Goal: Task Accomplishment & Management: Use online tool/utility

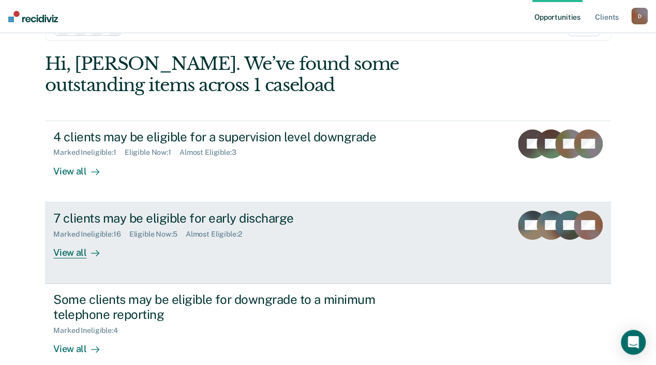
scroll to position [49, 0]
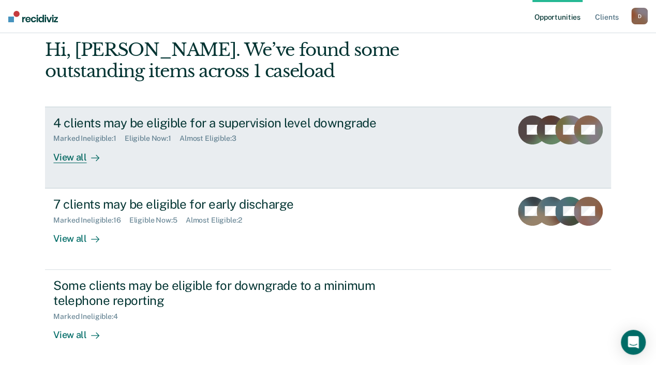
click at [111, 159] on div "View all" at bounding box center [82, 153] width 58 height 20
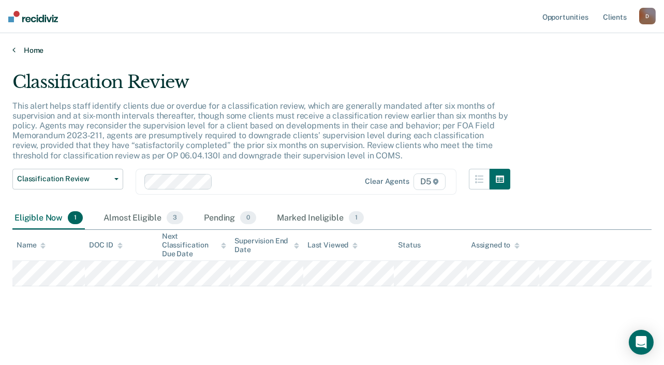
click at [14, 48] on icon at bounding box center [13, 50] width 3 height 8
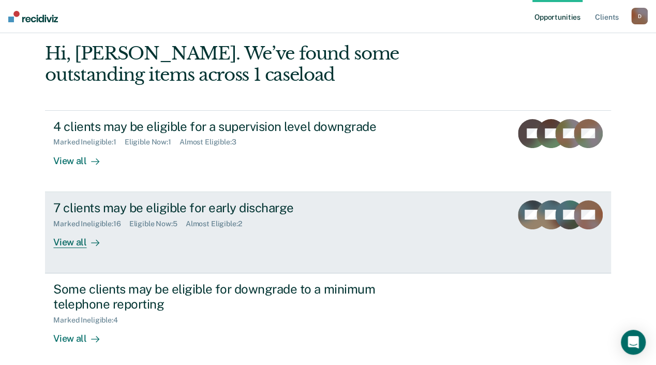
scroll to position [90, 0]
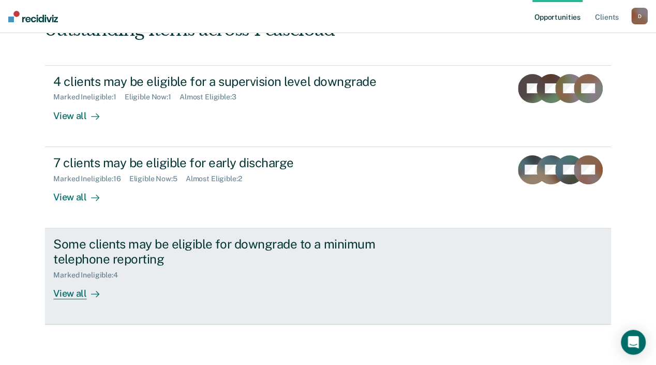
click at [111, 294] on div "View all" at bounding box center [82, 289] width 58 height 20
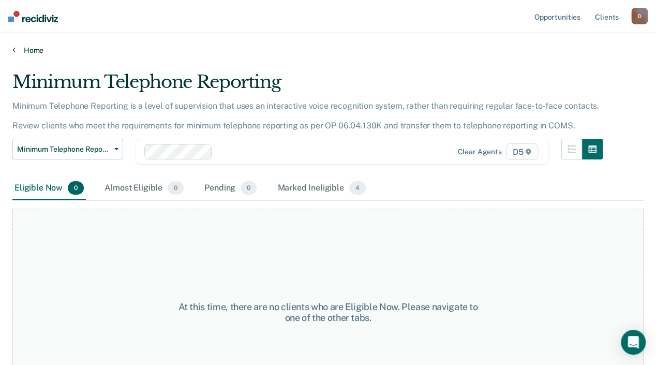
click at [16, 48] on link "Home" at bounding box center [327, 50] width 631 height 9
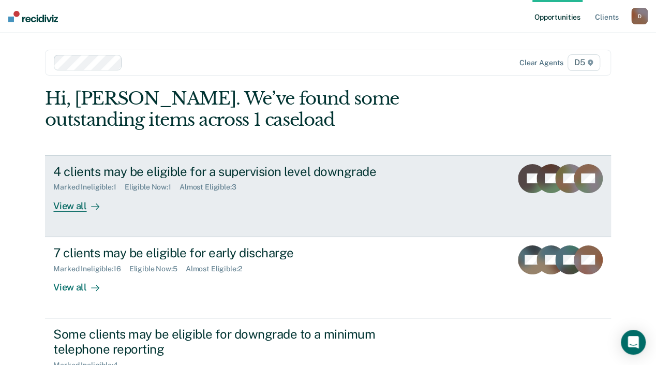
click at [110, 203] on div "View all" at bounding box center [82, 201] width 58 height 20
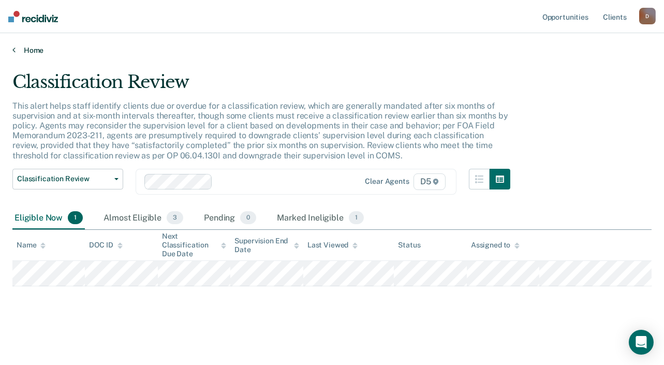
click at [13, 47] on icon at bounding box center [13, 50] width 3 height 8
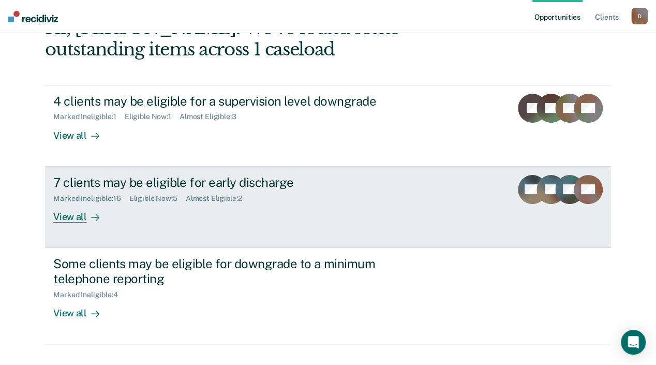
scroll to position [90, 0]
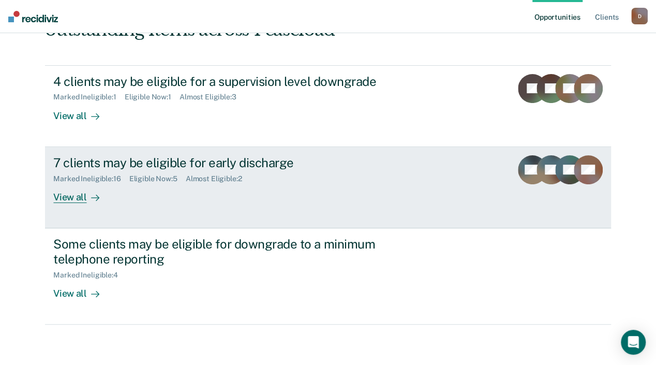
click at [111, 197] on div "View all" at bounding box center [82, 193] width 58 height 20
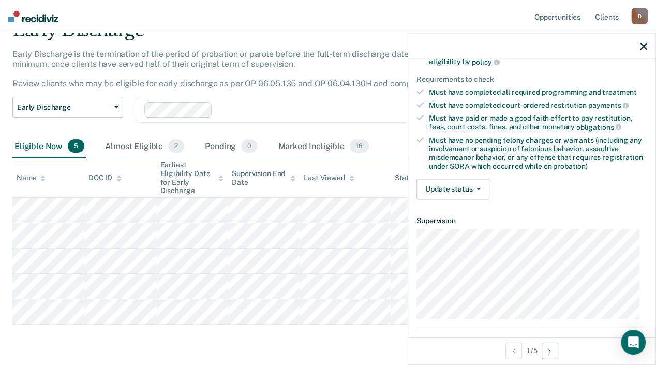
scroll to position [155, 0]
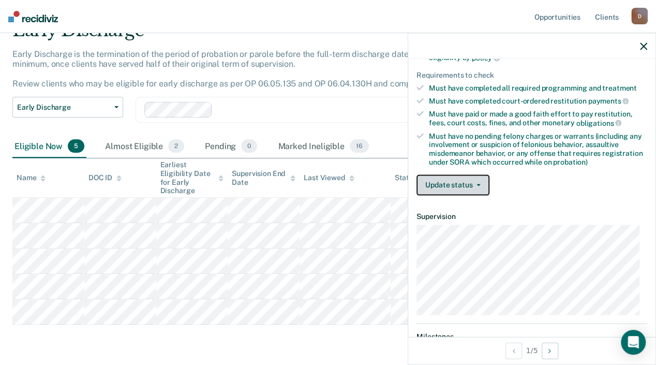
click at [465, 176] on button "Update status" at bounding box center [452, 184] width 73 height 21
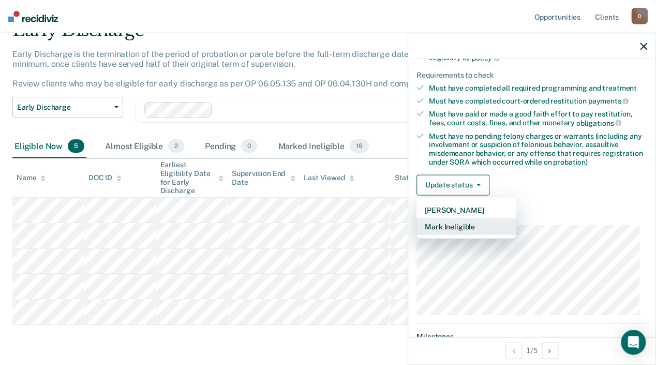
click at [481, 228] on button "Mark Ineligible" at bounding box center [466, 226] width 100 height 17
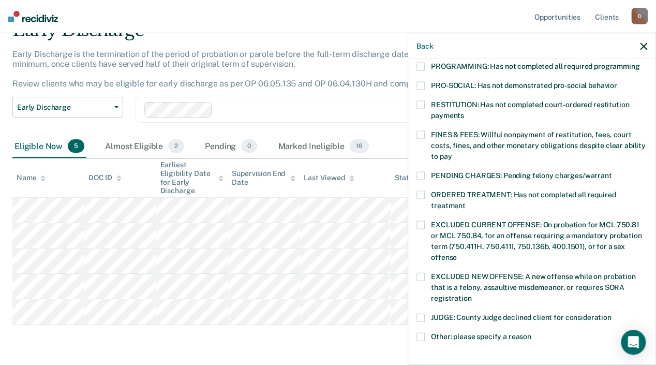
scroll to position [310, 0]
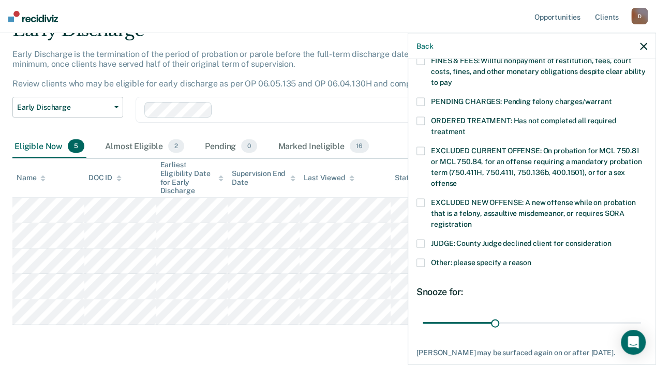
click at [422, 239] on span at bounding box center [420, 243] width 8 height 8
click at [611, 239] on input "JUDGE: County Judge declined client for consideration" at bounding box center [611, 239] width 0 height 0
drag, startPoint x: 492, startPoint y: 310, endPoint x: 665, endPoint y: 326, distance: 173.5
type input "90"
click at [641, 326] on input "range" at bounding box center [532, 322] width 218 height 18
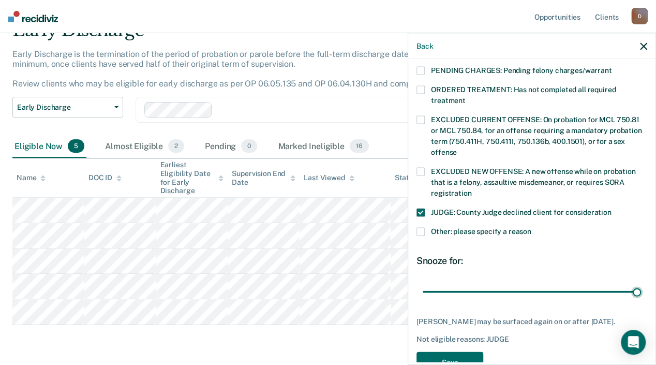
scroll to position [358, 0]
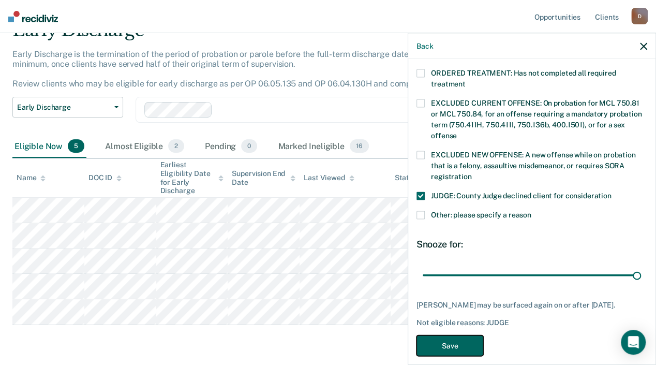
click at [450, 336] on button "Save" at bounding box center [449, 345] width 67 height 21
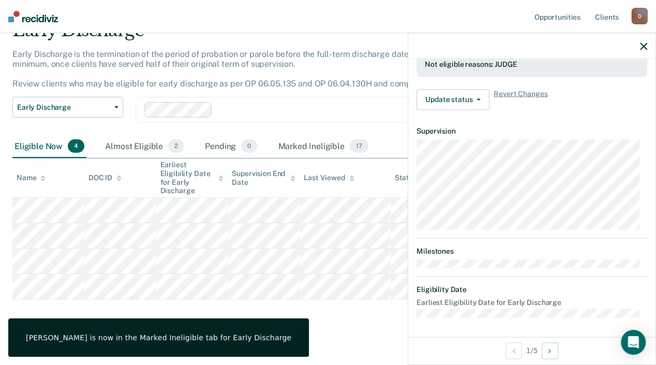
scroll to position [241, 0]
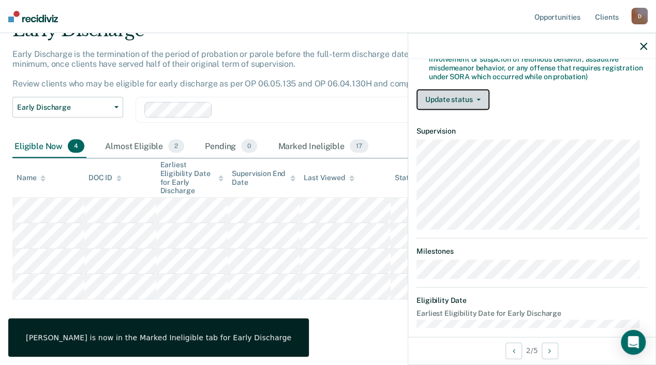
click at [448, 95] on button "Update status" at bounding box center [452, 99] width 73 height 21
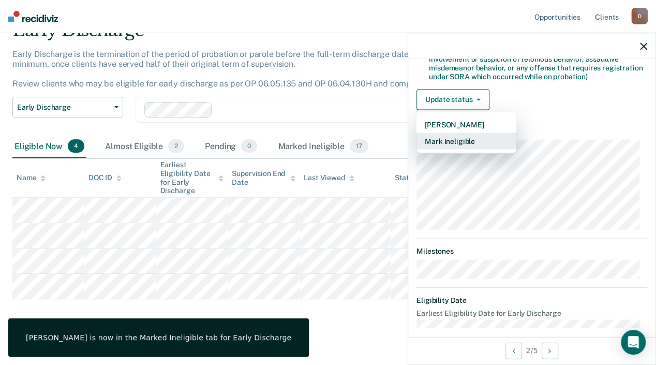
click at [467, 142] on button "Mark Ineligible" at bounding box center [466, 140] width 100 height 17
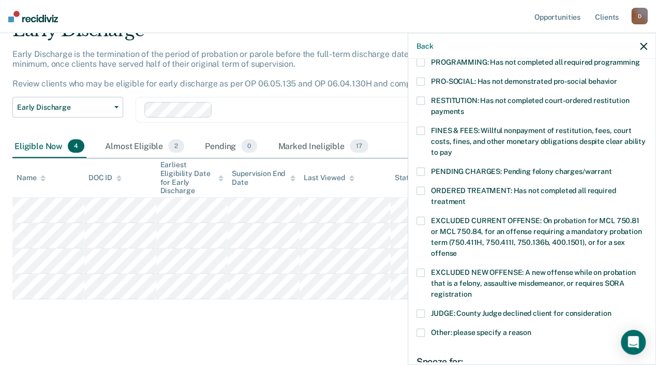
click at [421, 96] on span at bounding box center [420, 100] width 8 height 8
click at [464, 107] on input "RESTITUTION: Has not completed court-ordered restitution payments" at bounding box center [464, 107] width 0 height 0
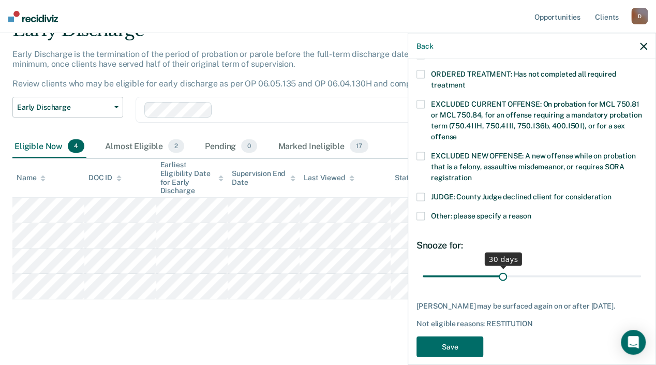
scroll to position [358, 0]
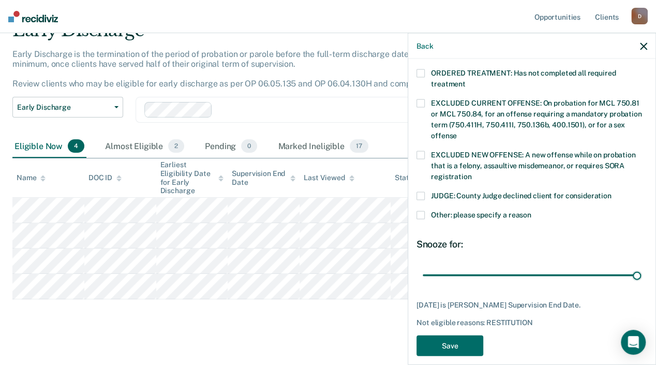
drag, startPoint x: 500, startPoint y: 260, endPoint x: 633, endPoint y: 282, distance: 134.7
type input "81"
click at [641, 277] on input "range" at bounding box center [532, 275] width 218 height 18
click at [462, 335] on button "Save" at bounding box center [449, 345] width 67 height 21
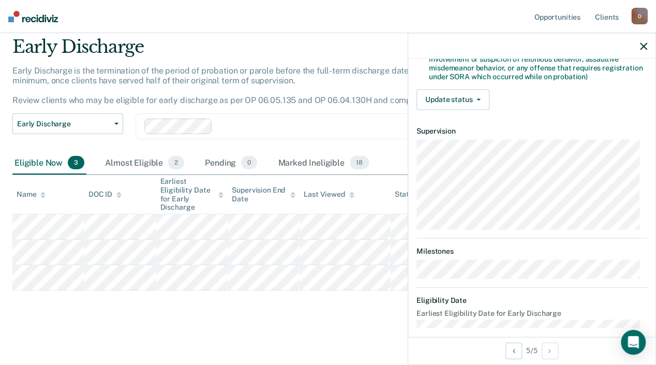
scroll to position [251, 0]
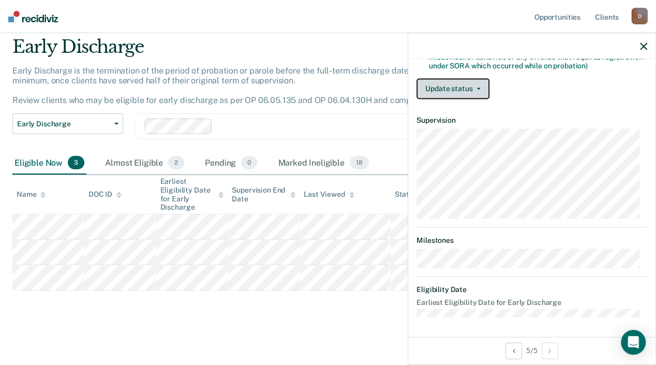
click at [454, 91] on button "Update status" at bounding box center [452, 88] width 73 height 21
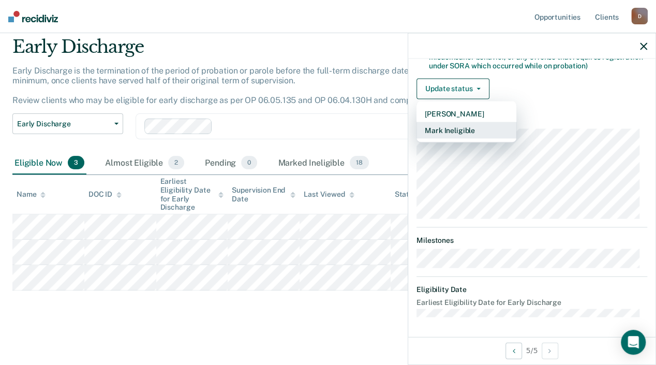
click at [466, 128] on button "Mark Ineligible" at bounding box center [466, 130] width 100 height 17
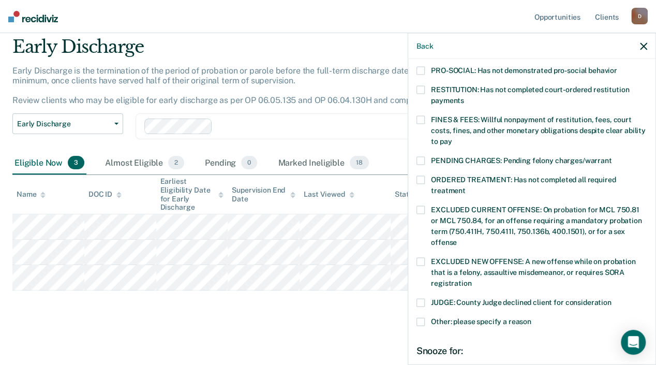
click at [417, 156] on span at bounding box center [420, 160] width 8 height 8
click at [611, 156] on input "PENDING CHARGES: Pending felony charges/warrant" at bounding box center [611, 156] width 0 height 0
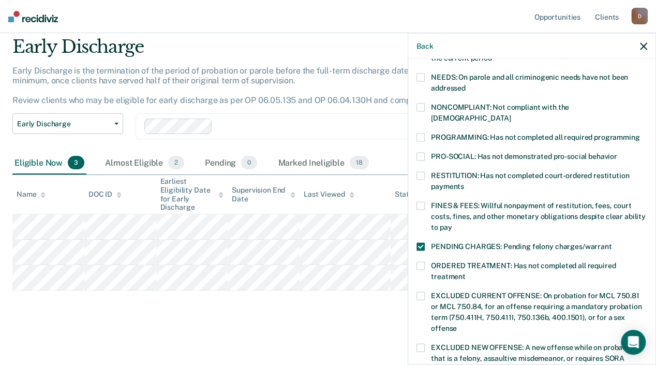
scroll to position [148, 0]
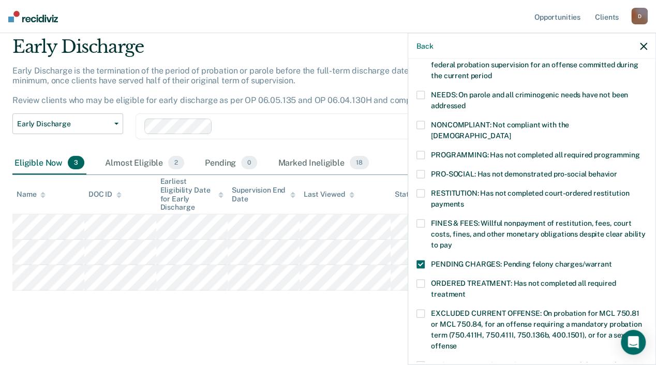
click at [422, 219] on span at bounding box center [420, 223] width 8 height 8
click at [452, 241] on input "FINES & FEES: Willful nonpayment of restitution, fees, court costs, fines, and …" at bounding box center [452, 241] width 0 height 0
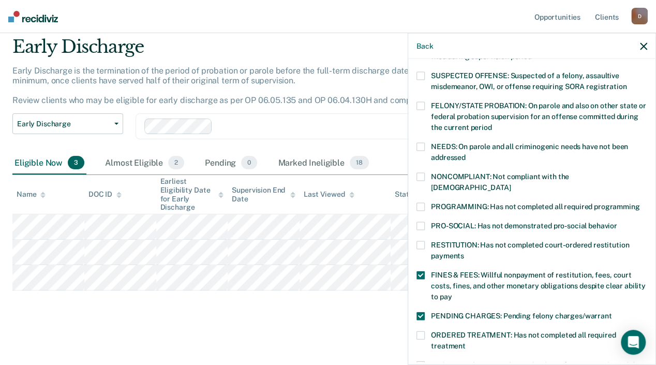
click at [421, 175] on span at bounding box center [420, 176] width 8 height 8
click at [510, 183] on input "NONCOMPLIANT: Not compliant with the [DEMOGRAPHIC_DATA]" at bounding box center [510, 183] width 0 height 0
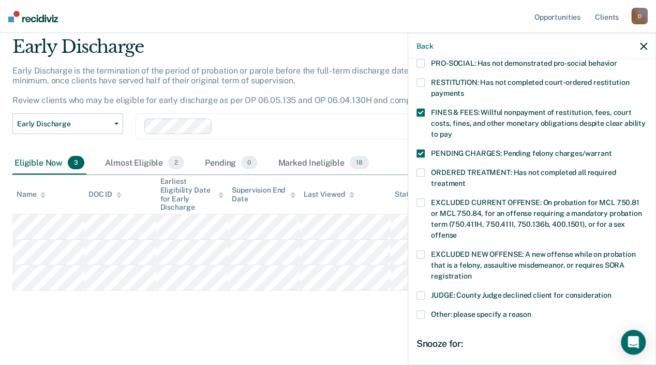
scroll to position [310, 0]
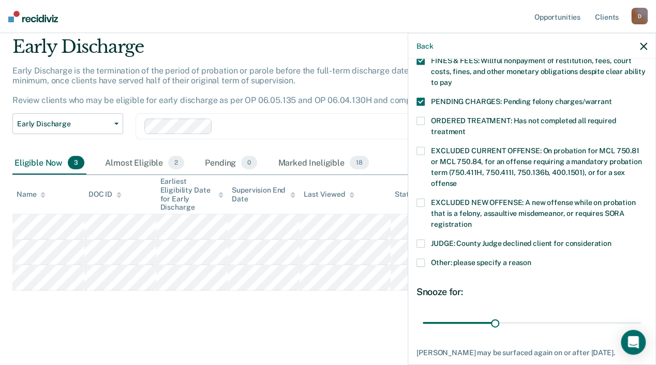
click at [419, 258] on span at bounding box center [420, 262] width 8 height 8
click at [531, 258] on input "Other: please specify a reason" at bounding box center [531, 258] width 0 height 0
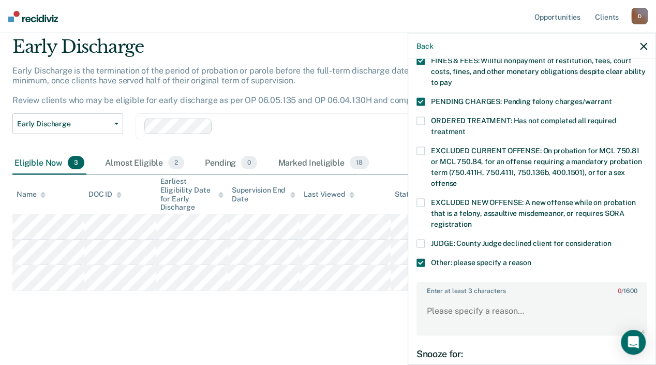
click at [422, 258] on span at bounding box center [420, 262] width 8 height 8
click at [531, 258] on input "Other: please specify a reason" at bounding box center [531, 258] width 0 height 0
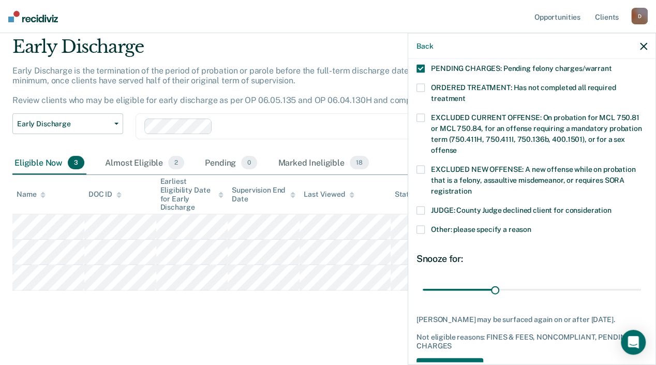
scroll to position [376, 0]
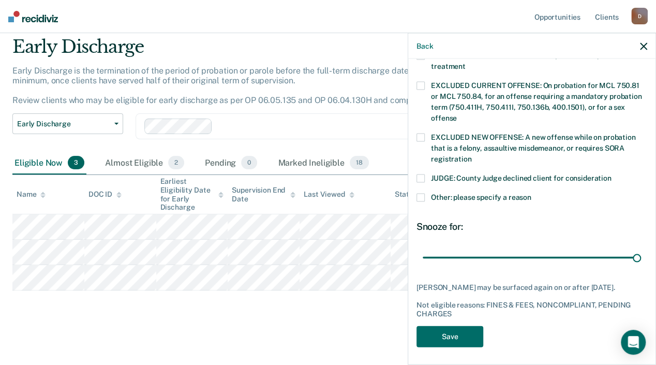
drag, startPoint x: 493, startPoint y: 245, endPoint x: 614, endPoint y: 271, distance: 123.8
type input "90"
click at [641, 248] on input "range" at bounding box center [532, 257] width 218 height 18
click at [452, 337] on button "Save" at bounding box center [449, 336] width 67 height 21
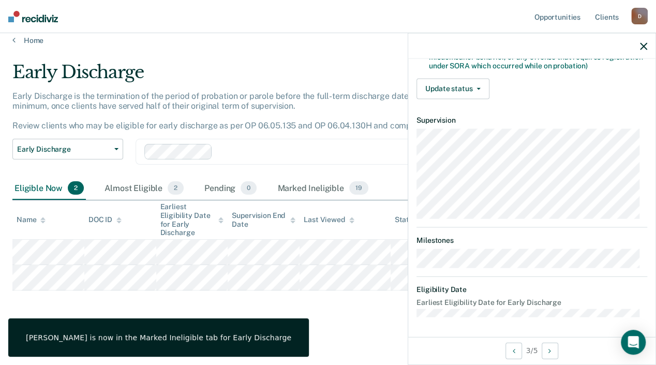
scroll to position [241, 0]
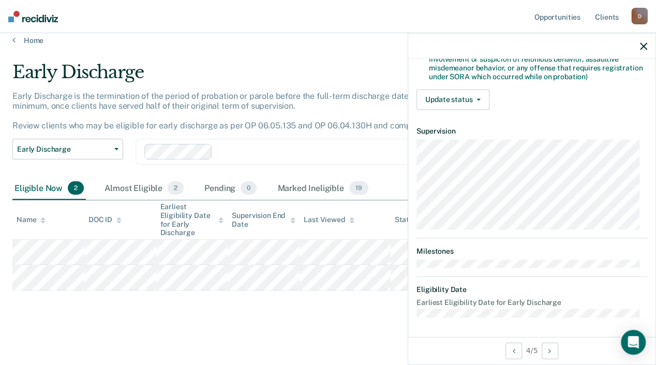
click at [319, 321] on main "Early Discharge Early Discharge is the termination of the period of probation o…" at bounding box center [328, 203] width 656 height 317
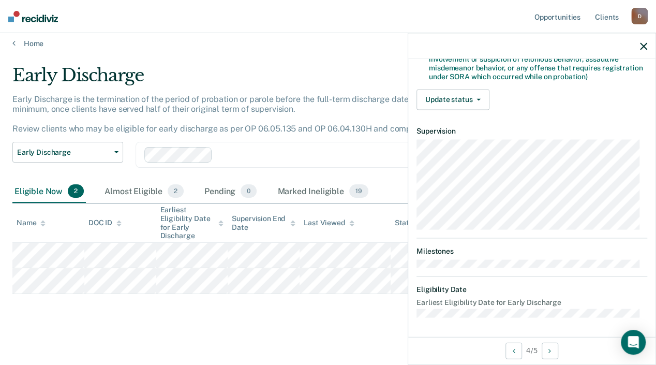
scroll to position [0, 0]
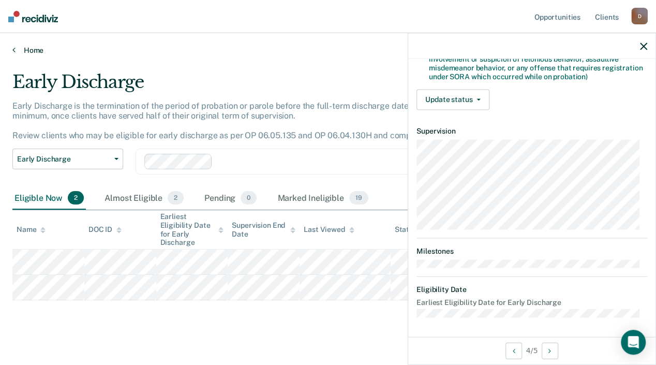
click at [13, 49] on icon at bounding box center [13, 50] width 3 height 8
